Goal: Task Accomplishment & Management: Manage account settings

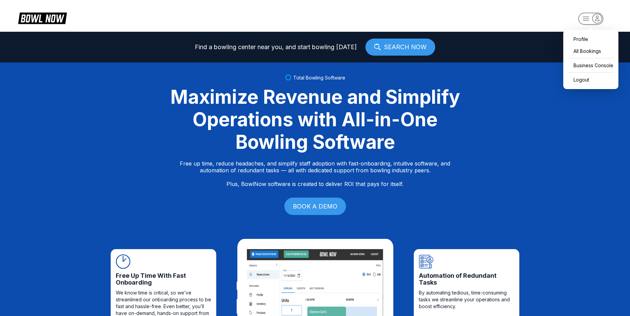
click at [582, 20] on rect "button" at bounding box center [591, 19] width 25 height 12
click at [588, 63] on div "Business Console" at bounding box center [591, 65] width 48 height 12
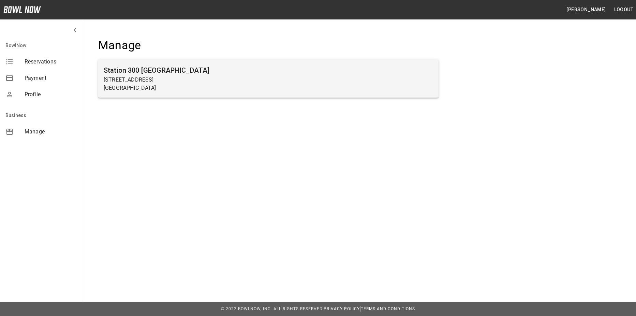
click at [396, 79] on p "[STREET_ADDRESS]" at bounding box center [268, 80] width 329 height 8
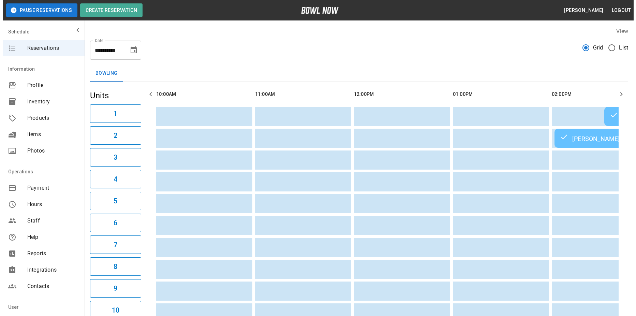
scroll to position [0, 791]
